Goal: Task Accomplishment & Management: Complete application form

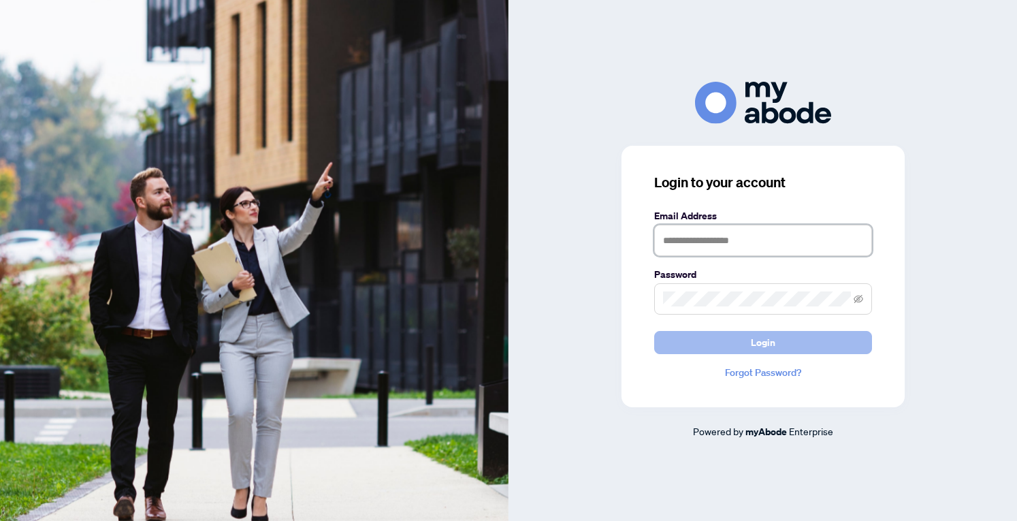
type input "**********"
click at [777, 344] on button "Login" at bounding box center [763, 342] width 218 height 23
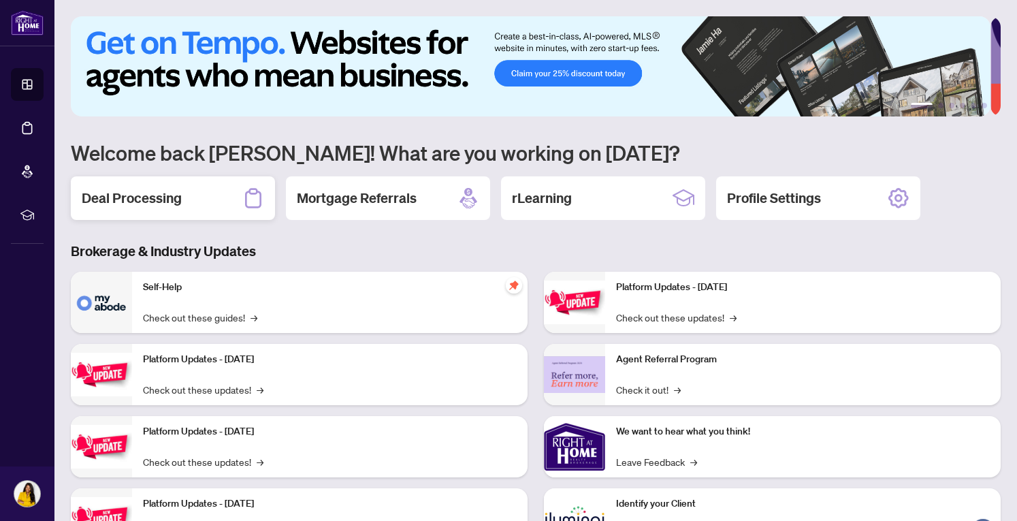
click at [143, 206] on div "Deal Processing" at bounding box center [173, 198] width 204 height 44
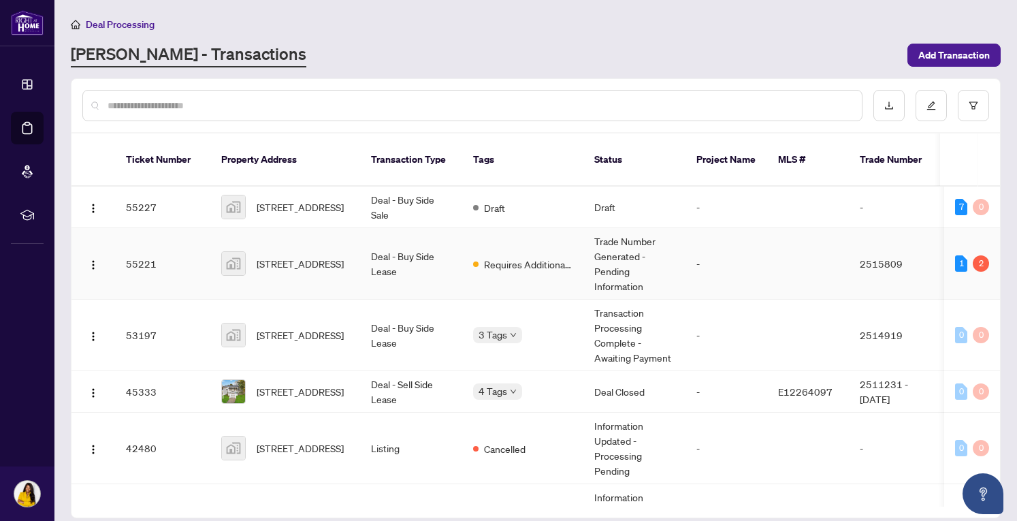
click at [408, 248] on td "Deal - Buy Side Lease" at bounding box center [411, 263] width 102 height 71
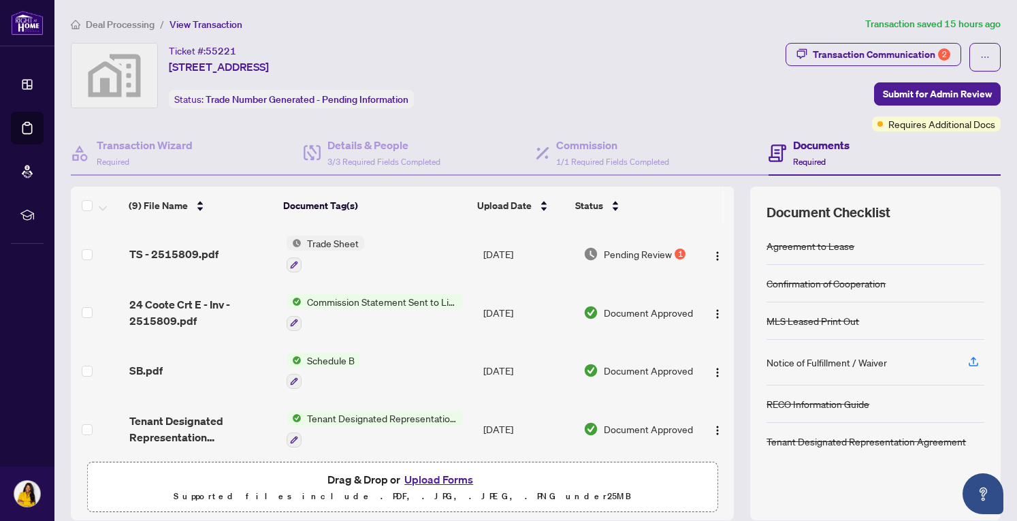
drag, startPoint x: 719, startPoint y: 257, endPoint x: 745, endPoint y: 341, distance: 87.8
click at [745, 341] on div "(9) File Name Document Tag(s) Upload Date Status (9) File Name Document Tag(s) …" at bounding box center [536, 354] width 930 height 334
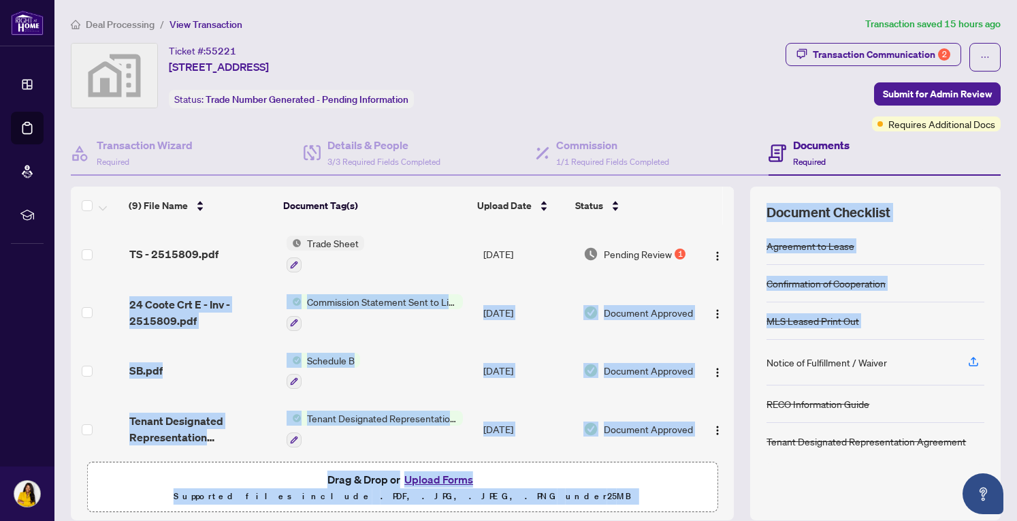
click at [727, 292] on div "(9) File Name Document Tag(s) Upload Date Status (9) File Name Document Tag(s) …" at bounding box center [536, 354] width 930 height 334
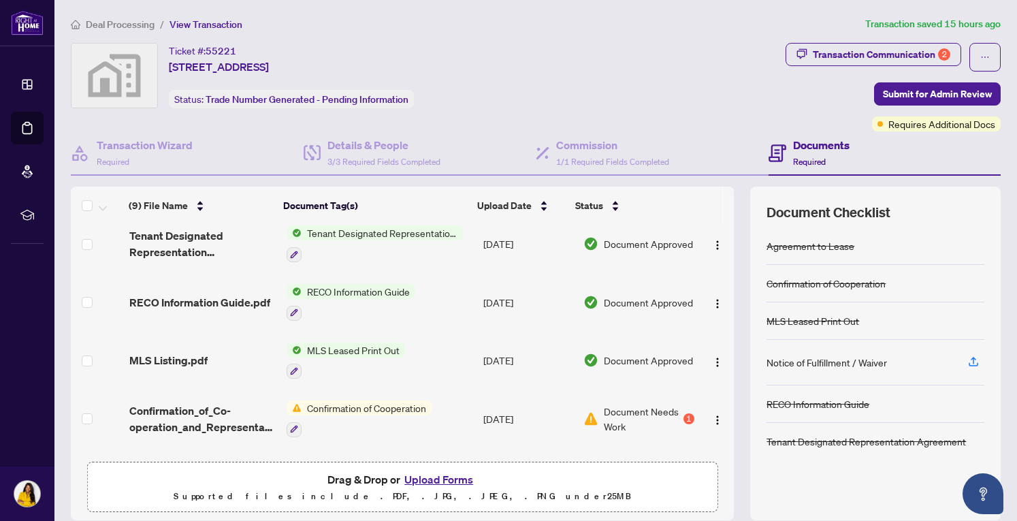
scroll to position [221, 0]
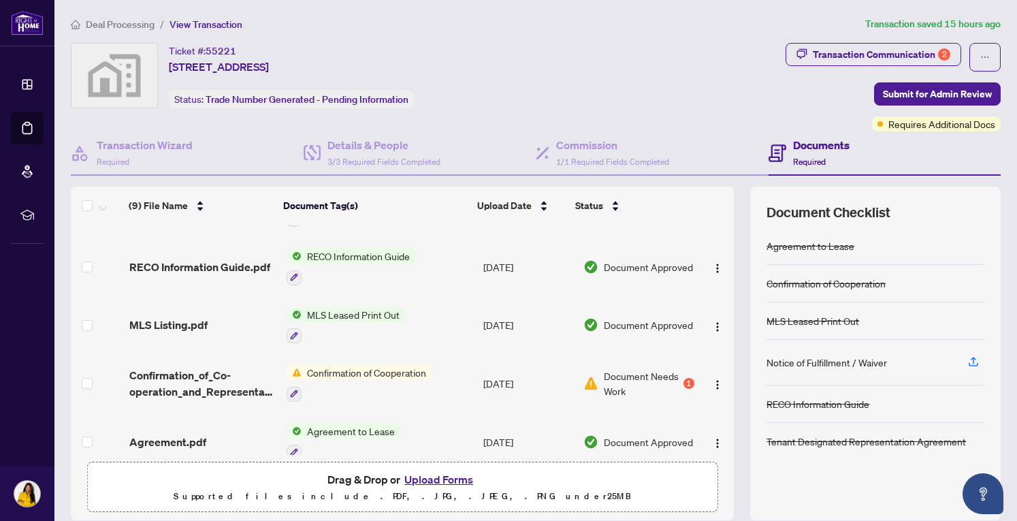
click at [604, 381] on span "Document Needs Work" at bounding box center [642, 383] width 77 height 30
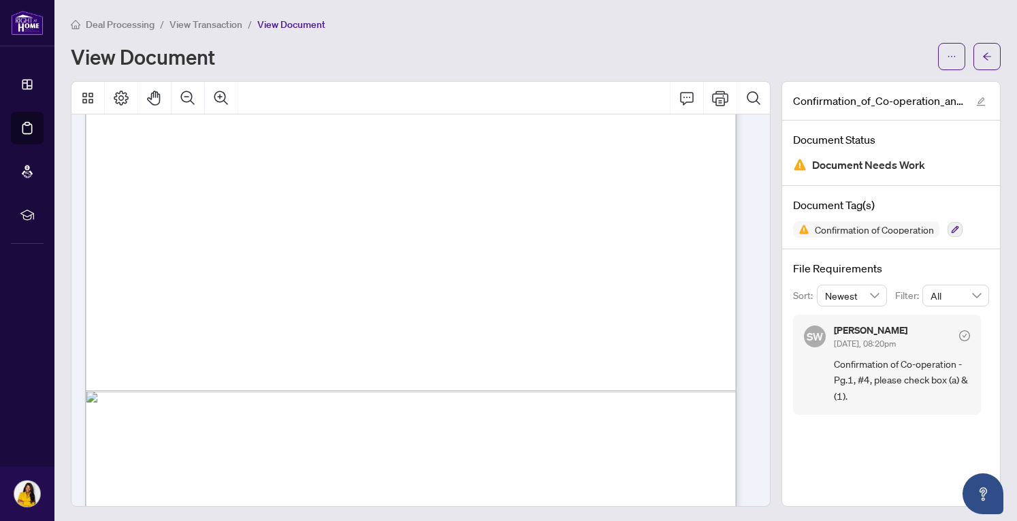
scroll to position [435, 0]
click at [948, 56] on button "button" at bounding box center [951, 56] width 27 height 27
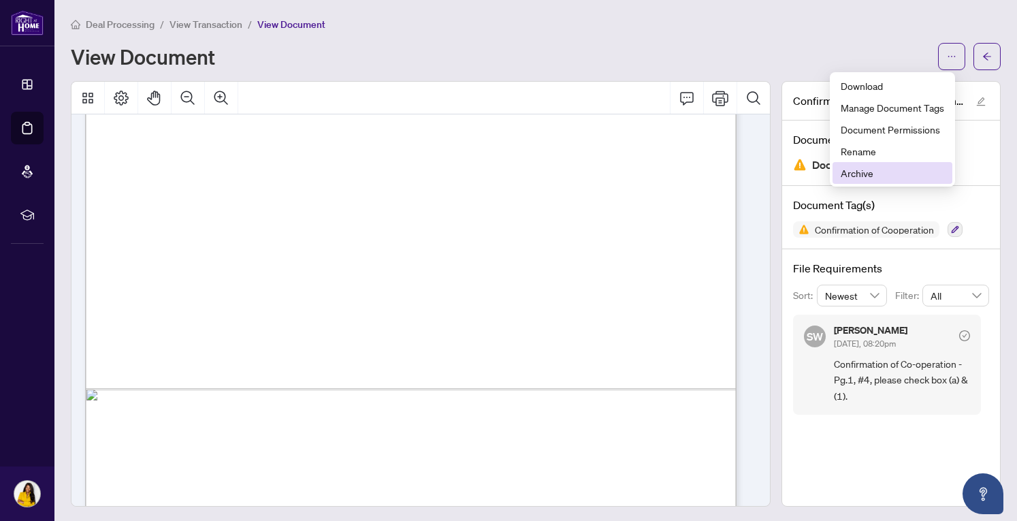
click at [869, 171] on span "Archive" at bounding box center [892, 172] width 103 height 15
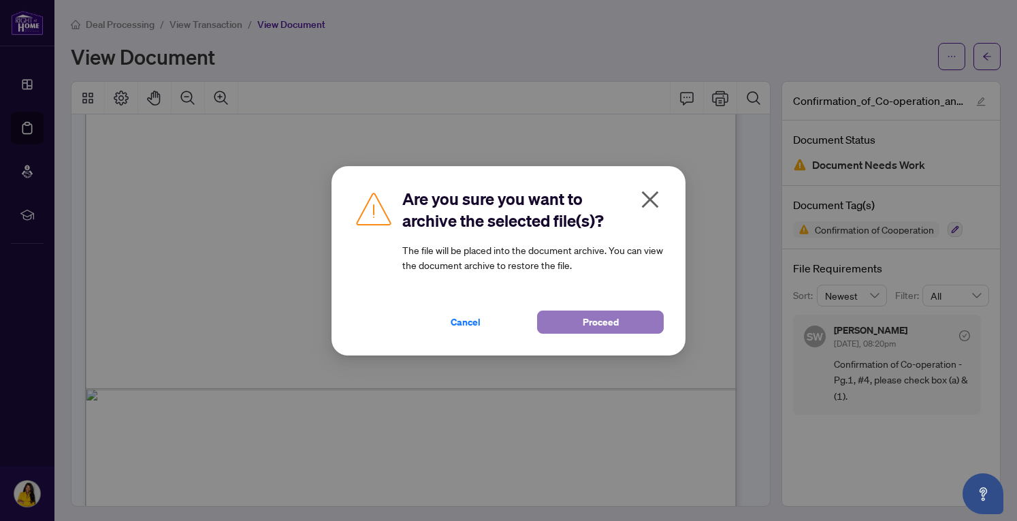
click at [591, 323] on span "Proceed" at bounding box center [601, 322] width 36 height 22
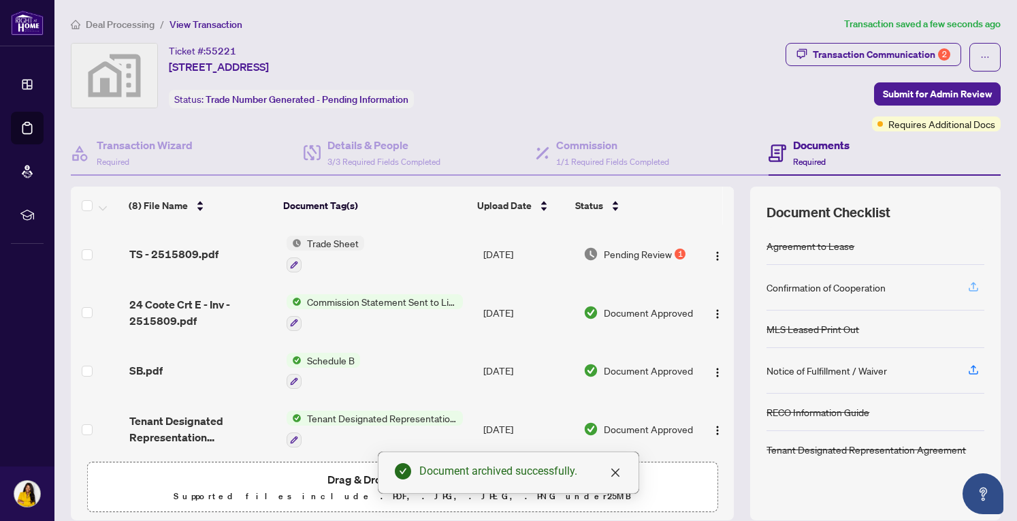
click at [971, 285] on icon "button" at bounding box center [973, 285] width 5 height 7
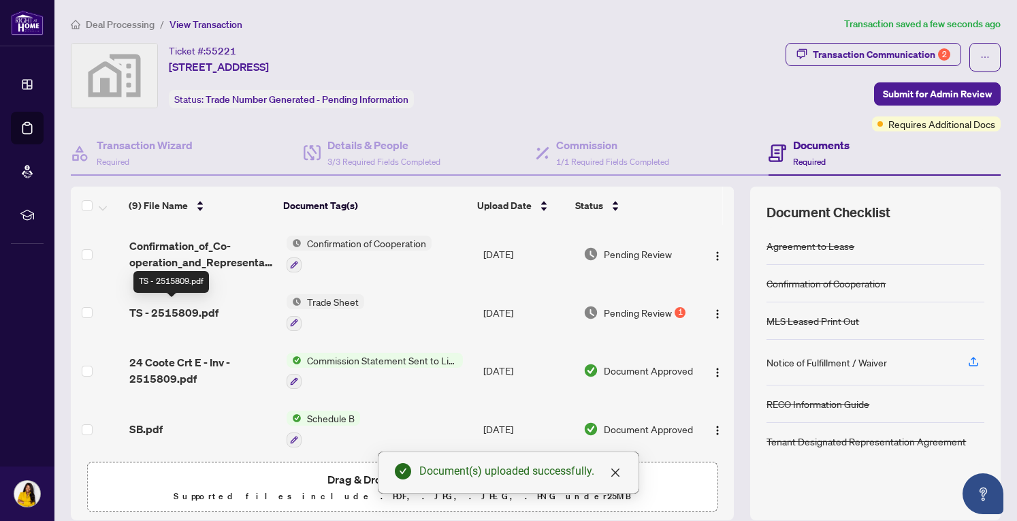
click at [180, 304] on span "TS - 2515809.pdf" at bounding box center [173, 312] width 89 height 16
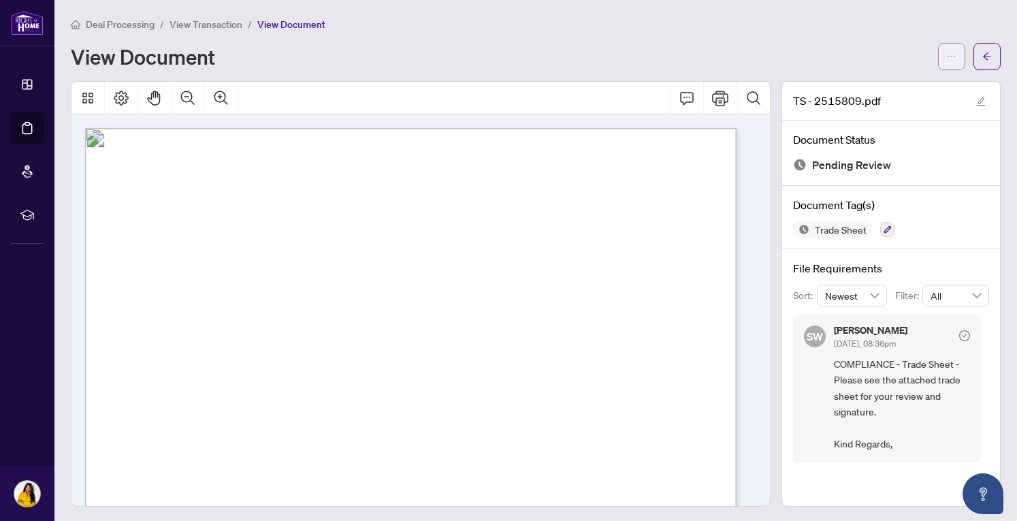
click at [947, 55] on icon "ellipsis" at bounding box center [952, 57] width 10 height 10
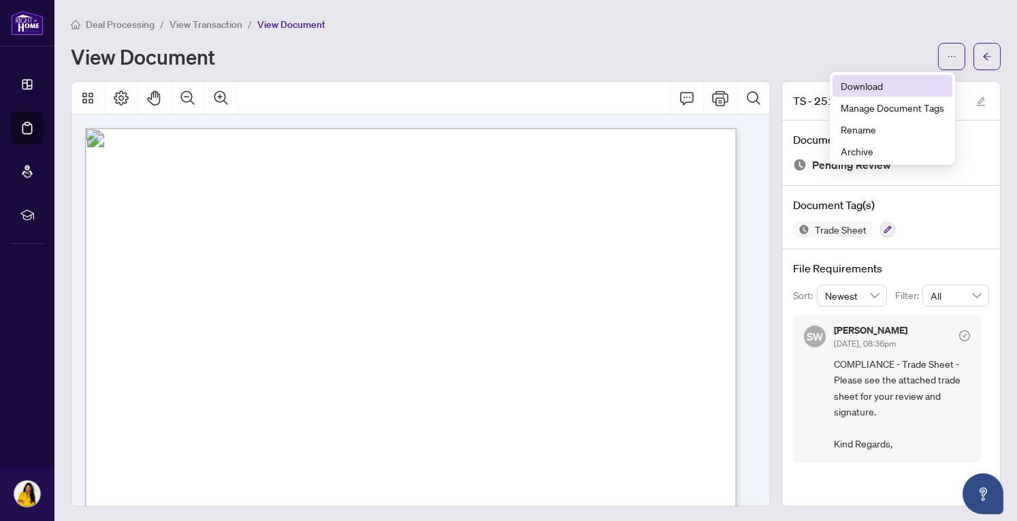
click at [898, 91] on span "Download" at bounding box center [892, 85] width 103 height 15
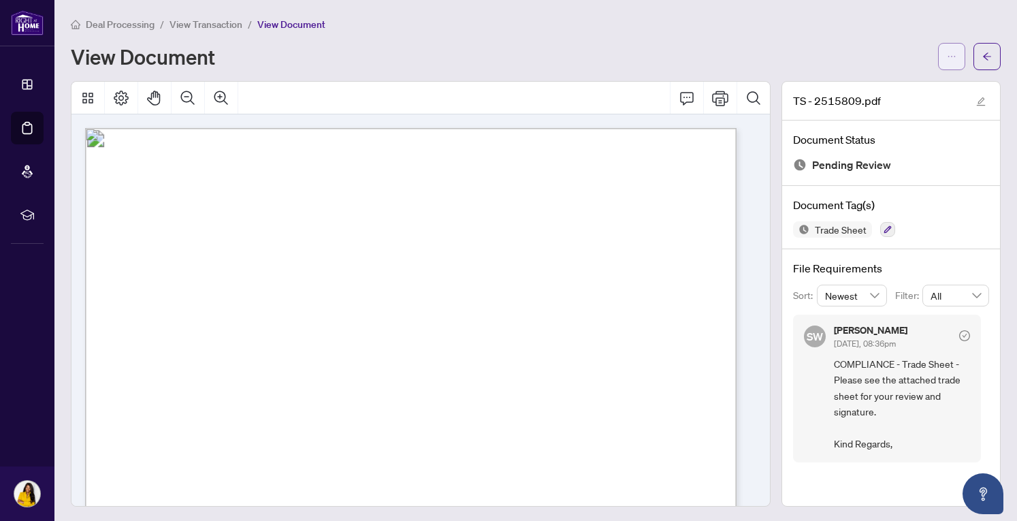
click at [947, 64] on span "button" at bounding box center [952, 57] width 10 height 22
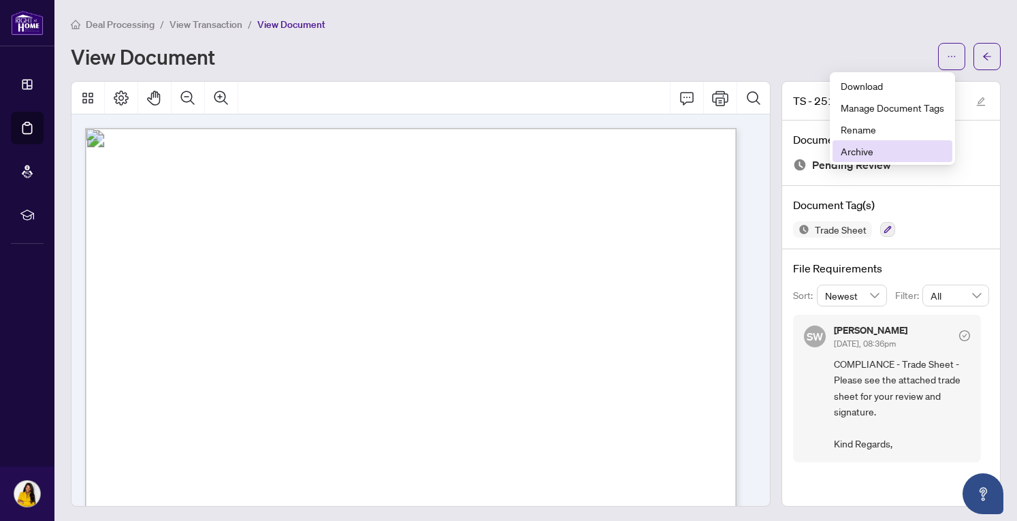
click at [882, 158] on span "Archive" at bounding box center [892, 151] width 103 height 15
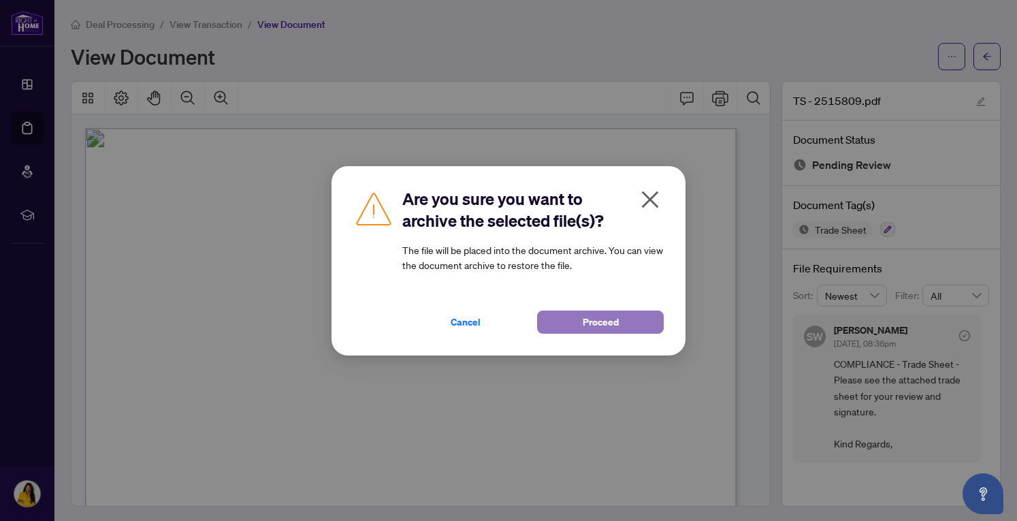
click at [598, 318] on span "Proceed" at bounding box center [601, 322] width 36 height 22
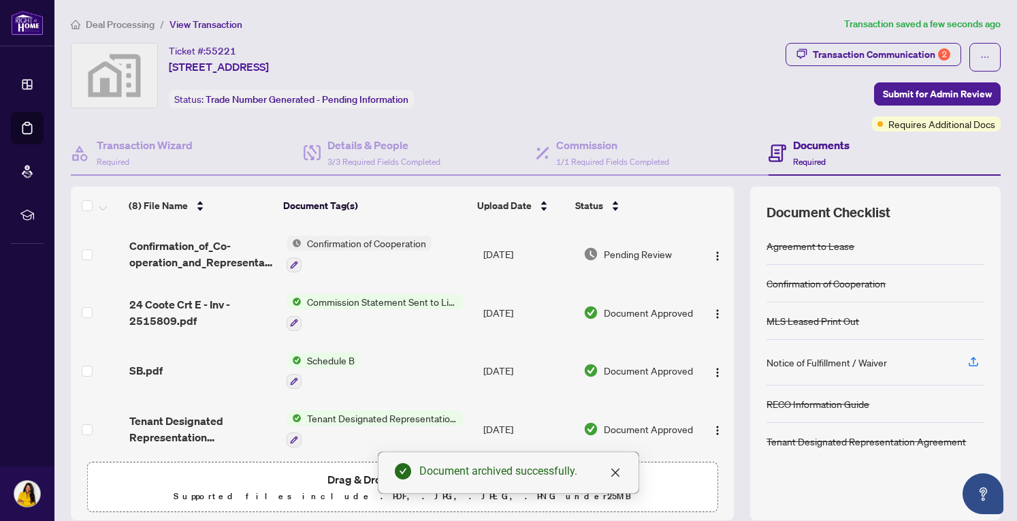
scroll to position [47, 0]
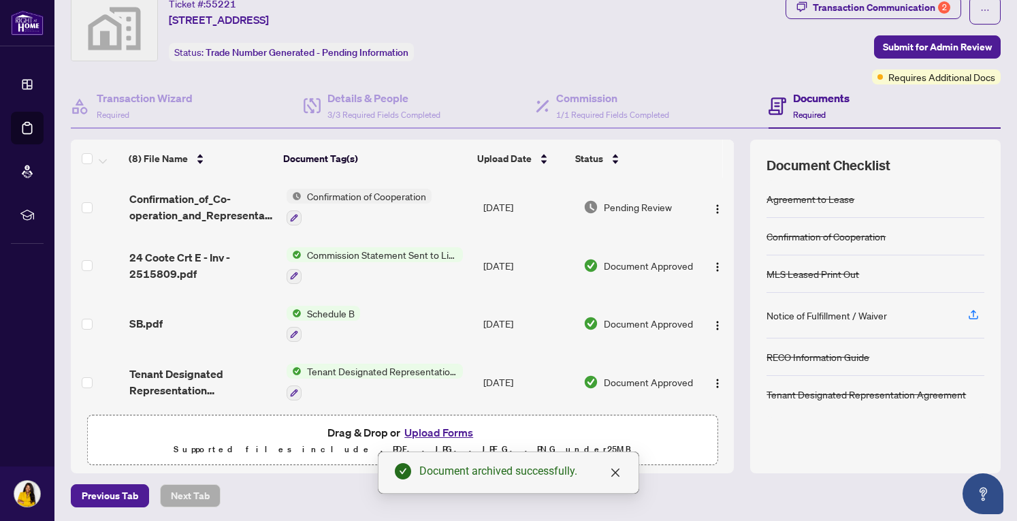
click at [428, 431] on button "Upload Forms" at bounding box center [438, 432] width 77 height 18
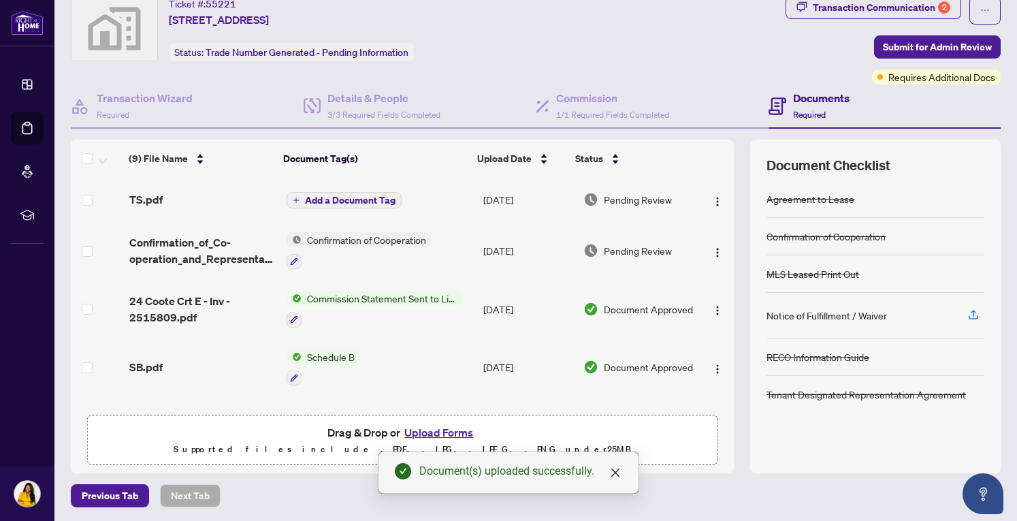
click at [353, 201] on span "Add a Document Tag" at bounding box center [350, 200] width 91 height 10
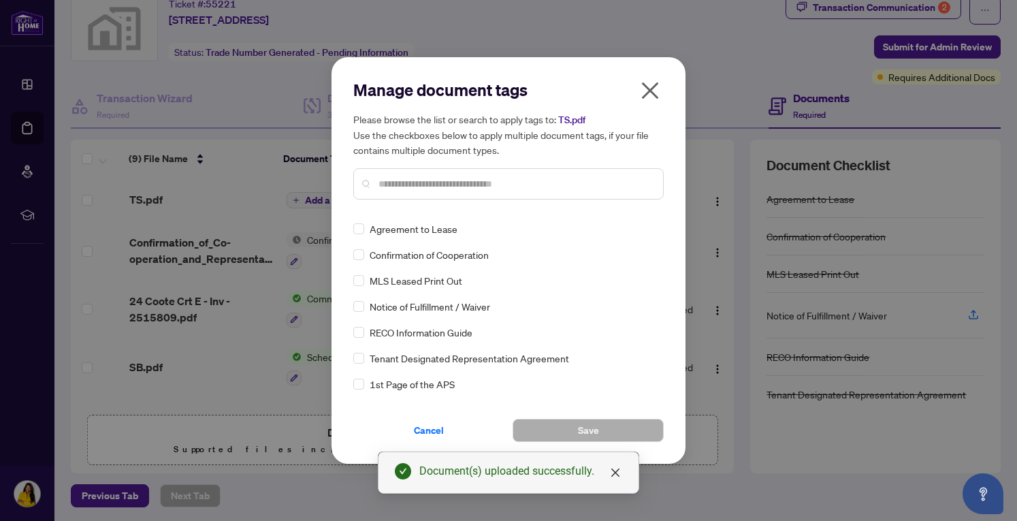
click at [412, 188] on input "text" at bounding box center [515, 183] width 274 height 15
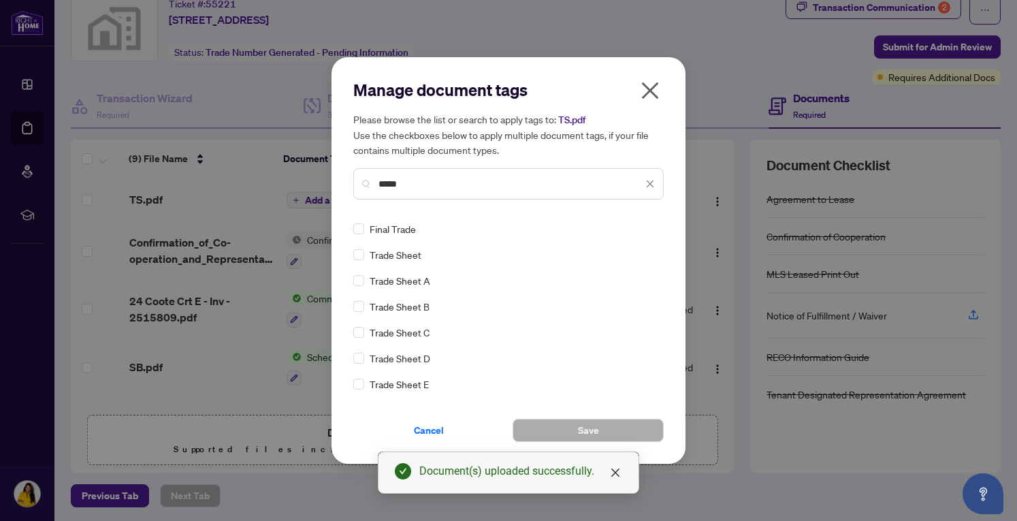
type input "*****"
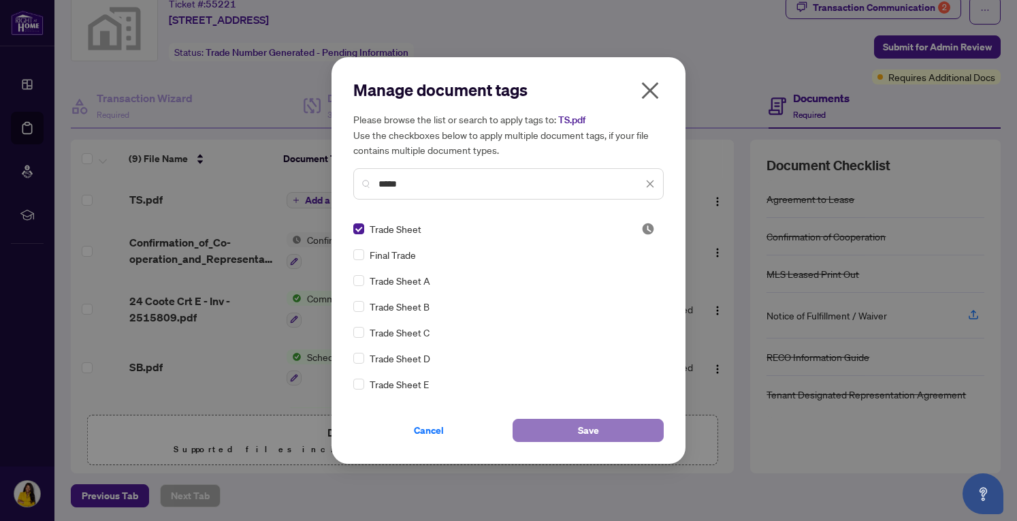
click at [611, 435] on button "Save" at bounding box center [588, 430] width 151 height 23
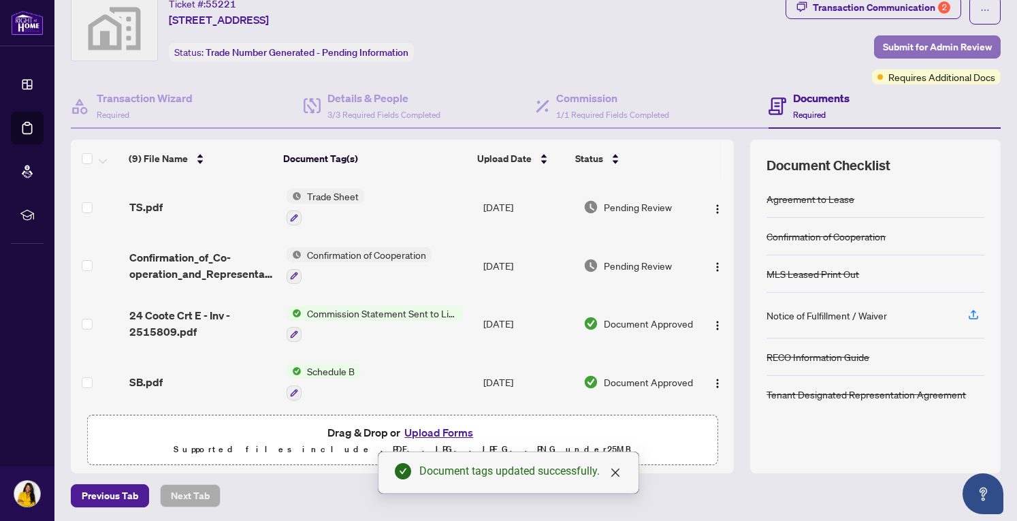
click at [952, 47] on span "Submit for Admin Review" at bounding box center [937, 47] width 109 height 22
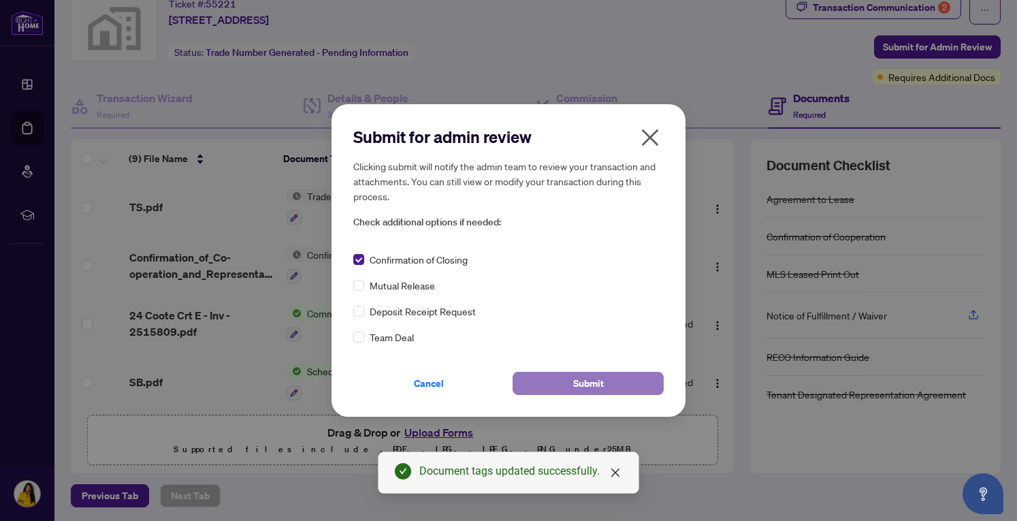
click at [596, 381] on span "Submit" at bounding box center [588, 383] width 31 height 22
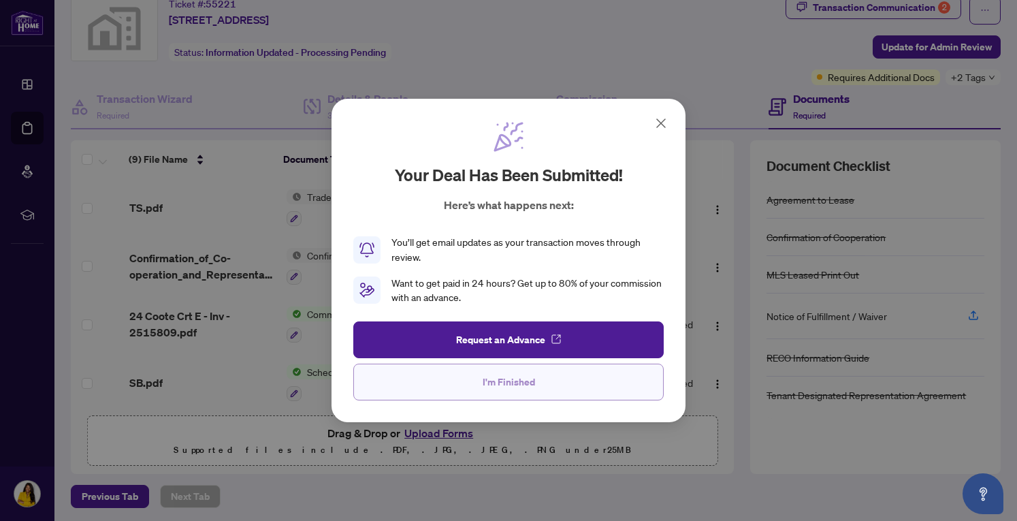
click at [565, 391] on button "I'm Finished" at bounding box center [508, 382] width 310 height 37
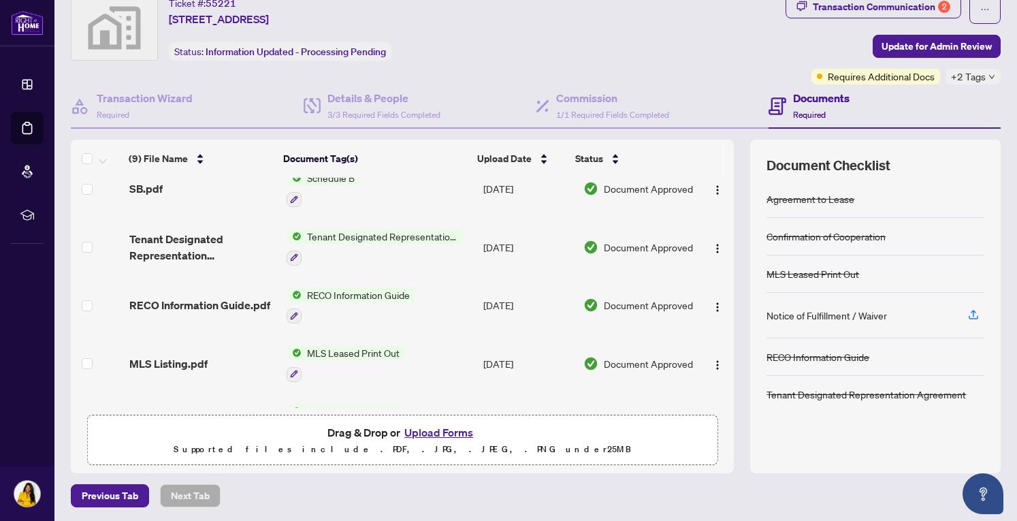
scroll to position [295, 0]
